Goal: Check status: Check status

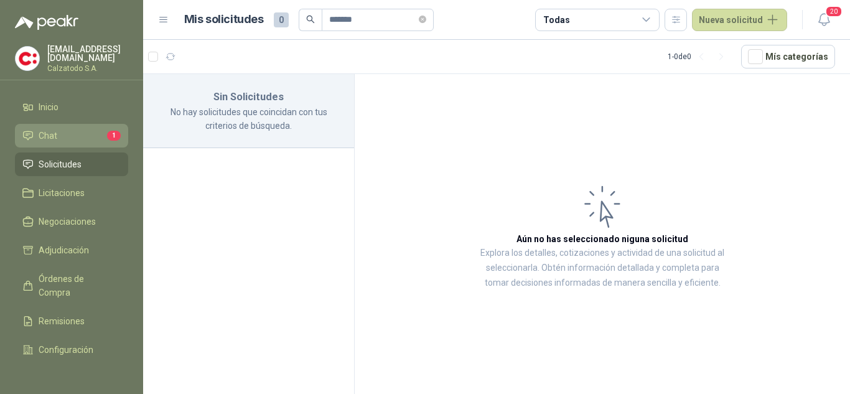
click at [58, 132] on li "Chat 1" at bounding box center [71, 136] width 98 height 14
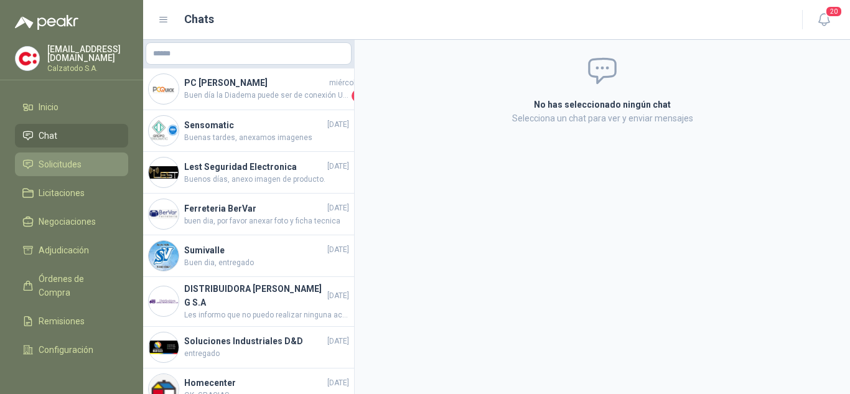
click at [47, 154] on link "Solicitudes" at bounding box center [71, 164] width 113 height 24
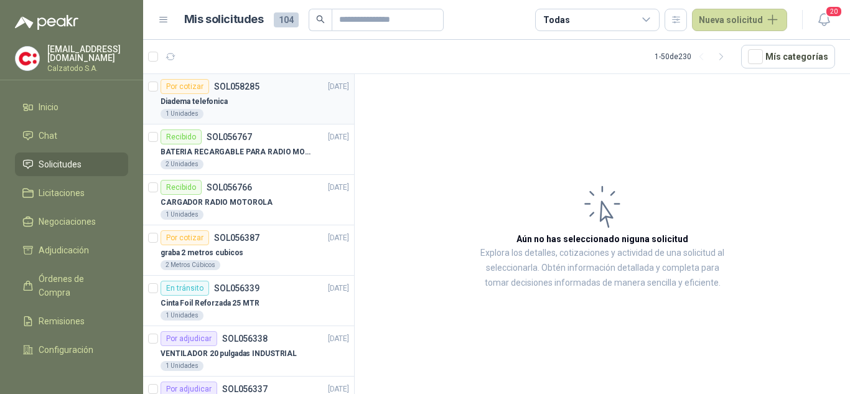
click at [206, 97] on p "Diadema telefonica" at bounding box center [193, 102] width 67 height 12
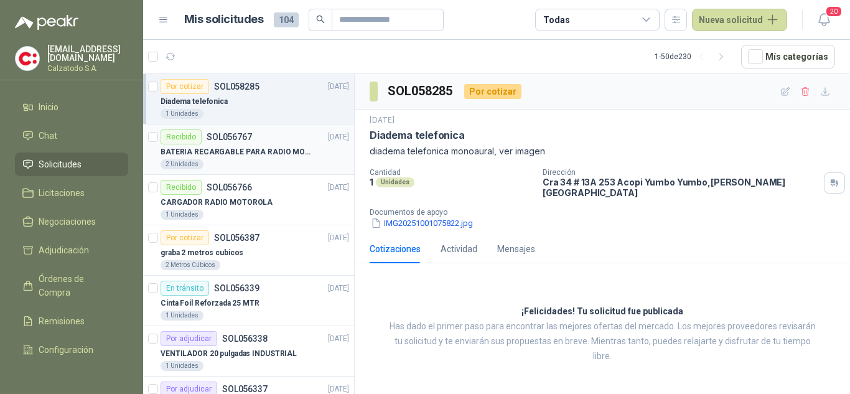
click at [217, 149] on p "BATERIA RECARGABLE PARA RADIO MOTOROLA" at bounding box center [237, 152] width 155 height 12
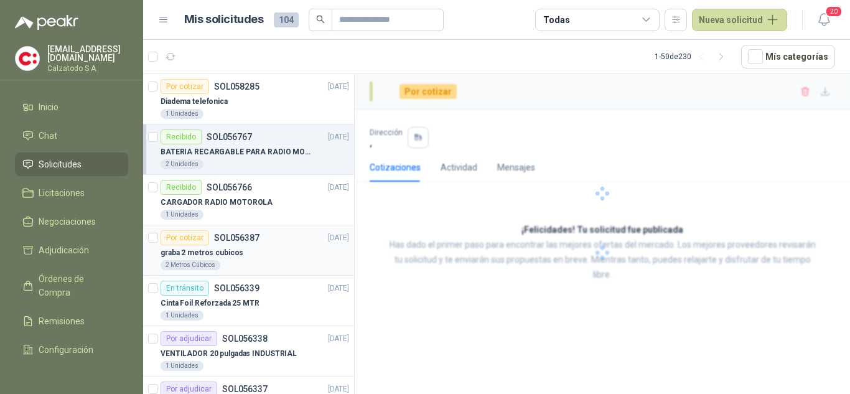
click at [210, 258] on p "graba 2 metros cubicos" at bounding box center [201, 253] width 83 height 12
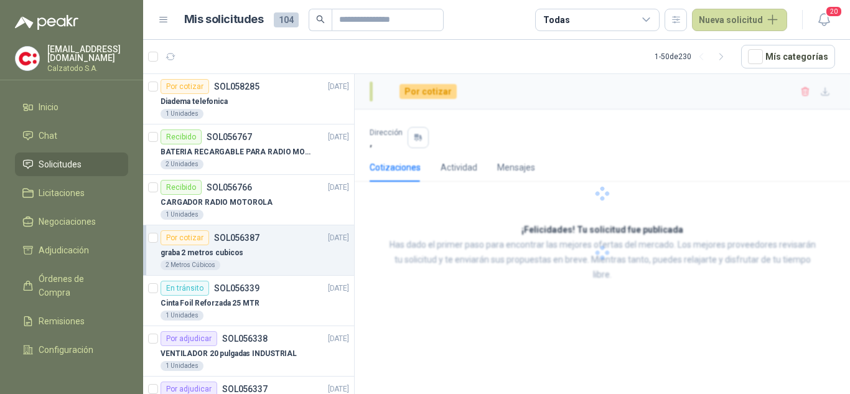
scroll to position [124, 0]
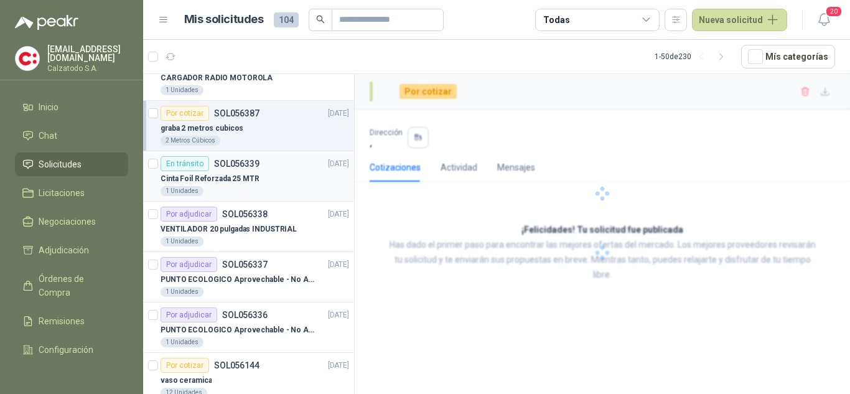
click at [223, 169] on div "En tránsito SOL056339" at bounding box center [209, 163] width 99 height 15
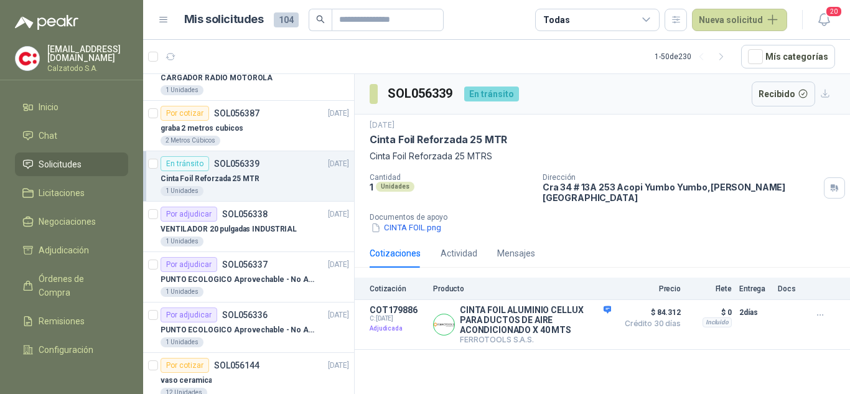
click at [233, 181] on p "Cinta Foil Reforzada 25 MTR" at bounding box center [209, 179] width 99 height 12
click at [776, 89] on button "Recibido" at bounding box center [783, 93] width 64 height 25
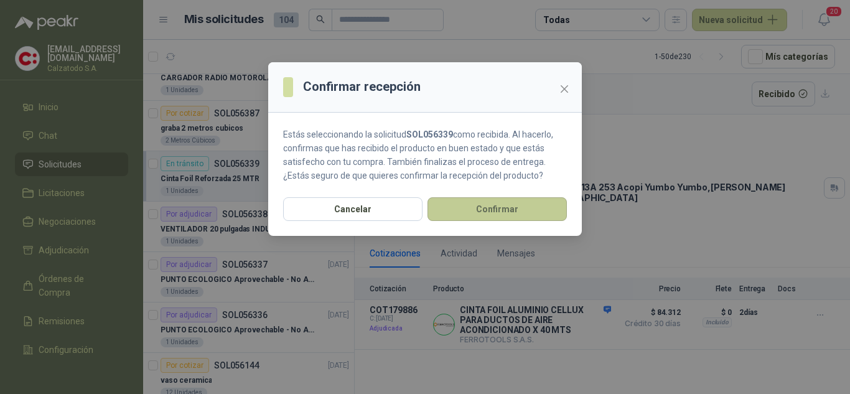
click at [509, 205] on button "Confirmar" at bounding box center [496, 209] width 139 height 24
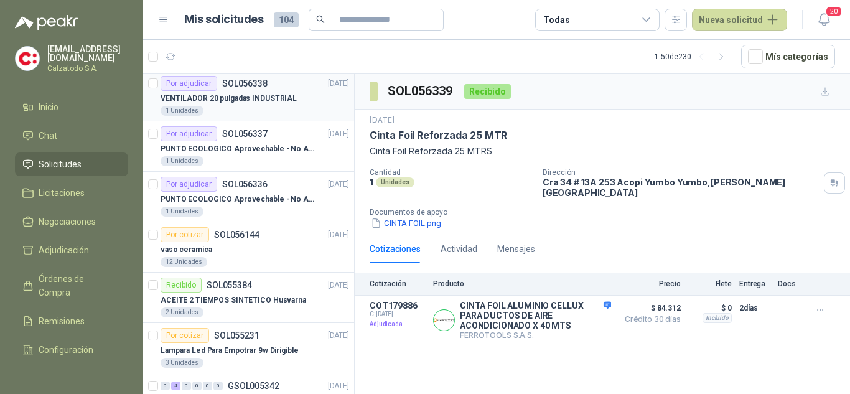
scroll to position [187, 0]
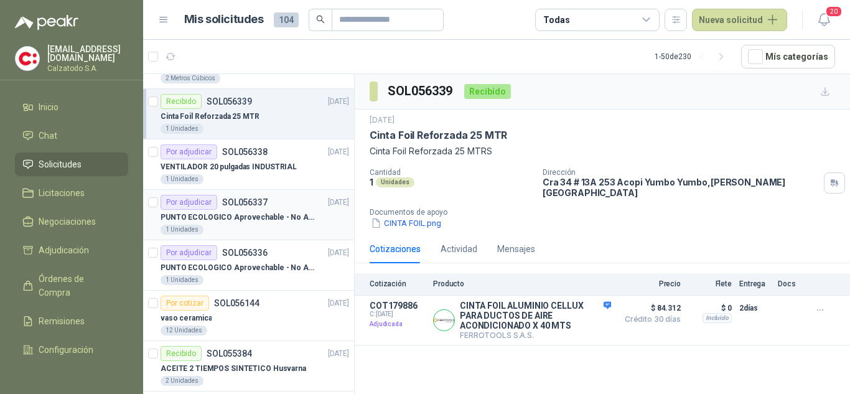
click at [250, 216] on p "PUNTO ECOLOGICO Aprovechable - No Aprovechable 20Litros Blanco - Negro" at bounding box center [237, 217] width 155 height 12
click at [259, 211] on p "PUNTO ECOLOGICO Aprovechable - No Aprovechable 20Litros Blanco - Negro" at bounding box center [237, 217] width 155 height 12
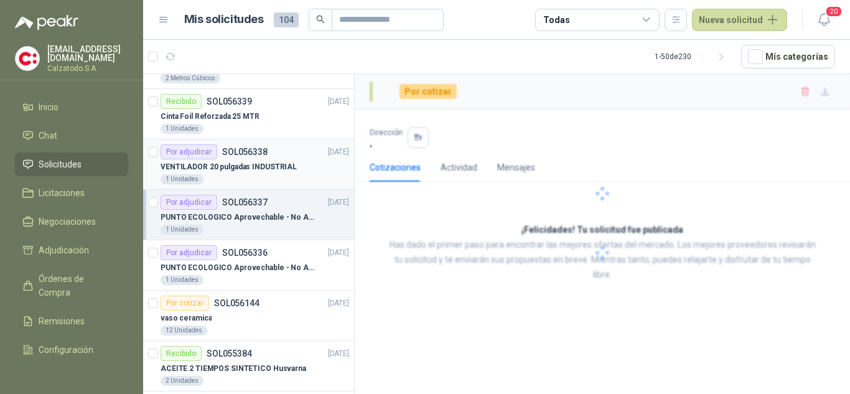
click at [241, 159] on div "Por adjudicar SOL056338" at bounding box center [213, 151] width 107 height 15
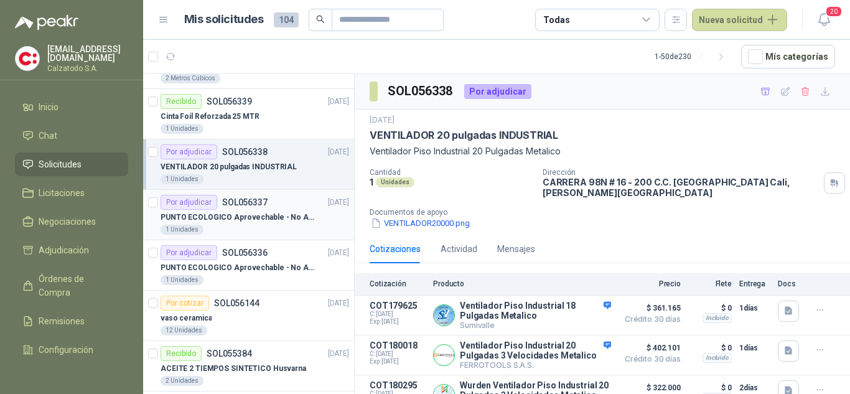
click at [249, 215] on p "PUNTO ECOLOGICO Aprovechable - No Aprovechable 20Litros Blanco - Negro" at bounding box center [237, 217] width 155 height 12
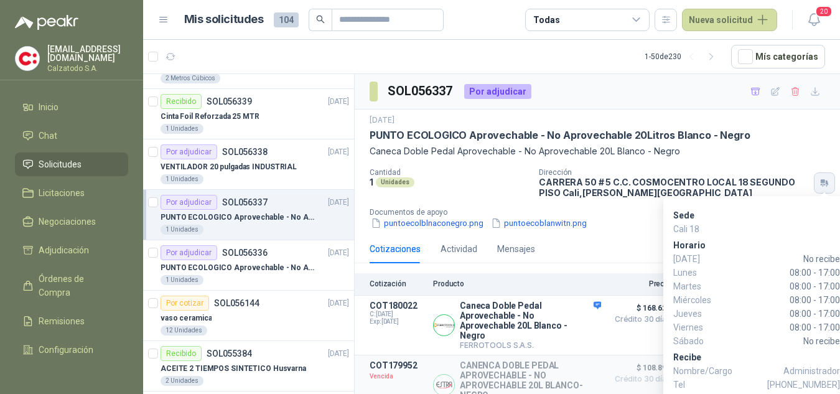
click at [827, 177] on div "[DATE] PUNTO ECOLOGICO Aprovechable - No Aprovechable 20Litros Blanco - Negro C…" at bounding box center [597, 171] width 485 height 125
